Goal: Transaction & Acquisition: Purchase product/service

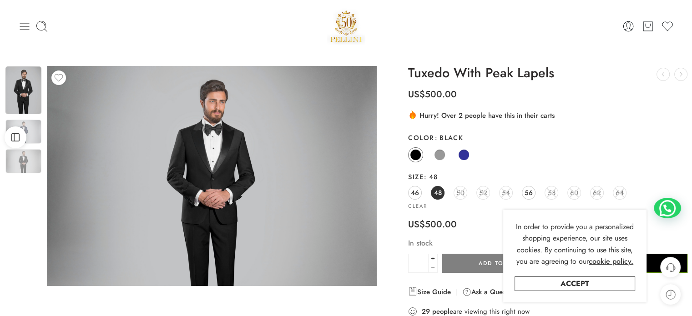
click at [26, 23] on icon at bounding box center [24, 26] width 13 height 13
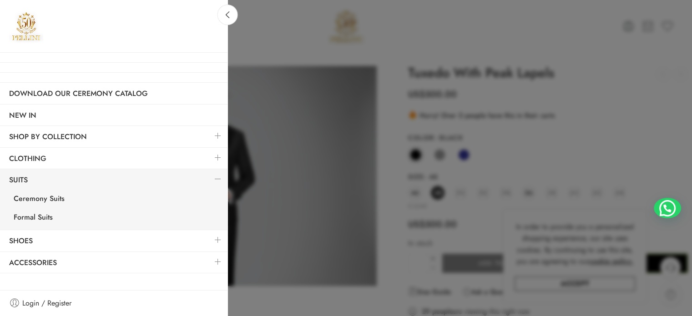
click at [356, 30] on div at bounding box center [346, 158] width 692 height 316
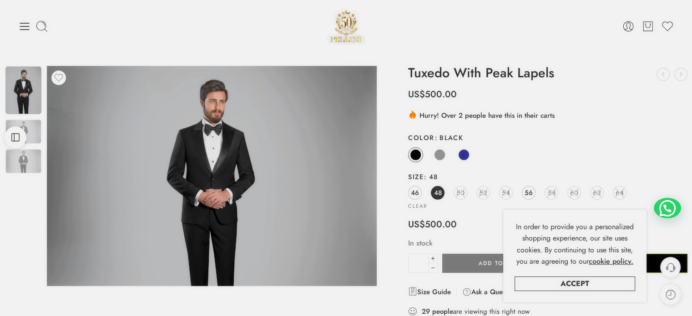
click at [349, 25] on img at bounding box center [346, 26] width 39 height 39
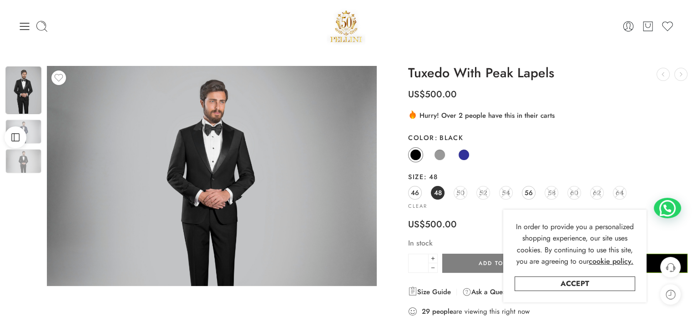
click at [348, 23] on img at bounding box center [346, 26] width 39 height 39
